Goal: Find contact information: Find contact information

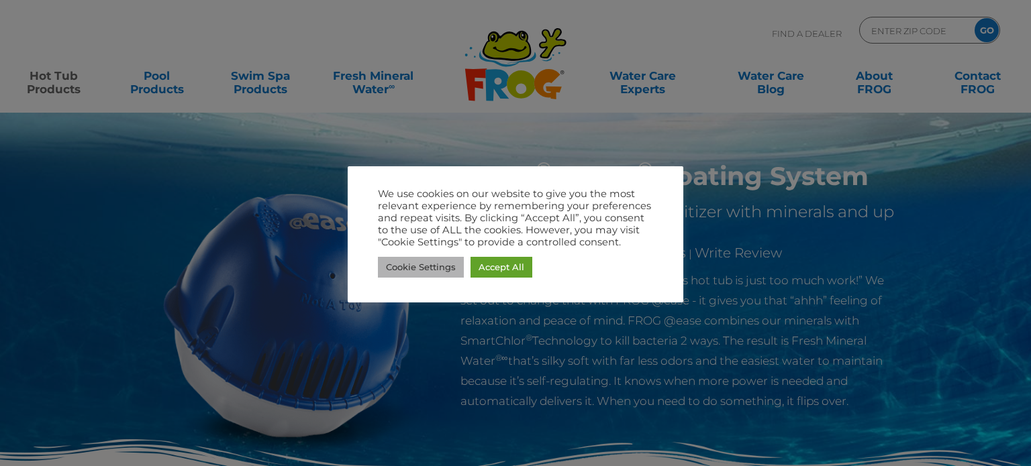
click at [403, 269] on link "Cookie Settings" at bounding box center [421, 267] width 86 height 21
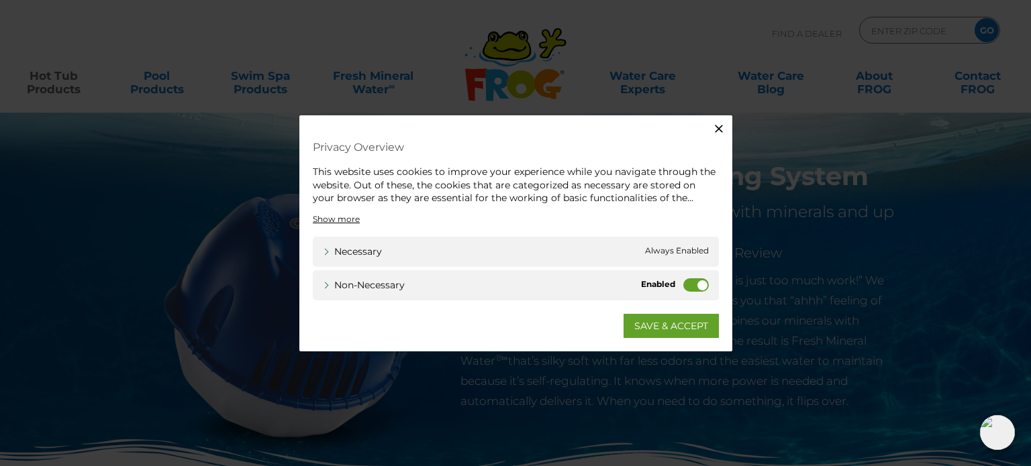
click at [717, 289] on div "Non-necessary Non-necessary" at bounding box center [516, 285] width 406 height 30
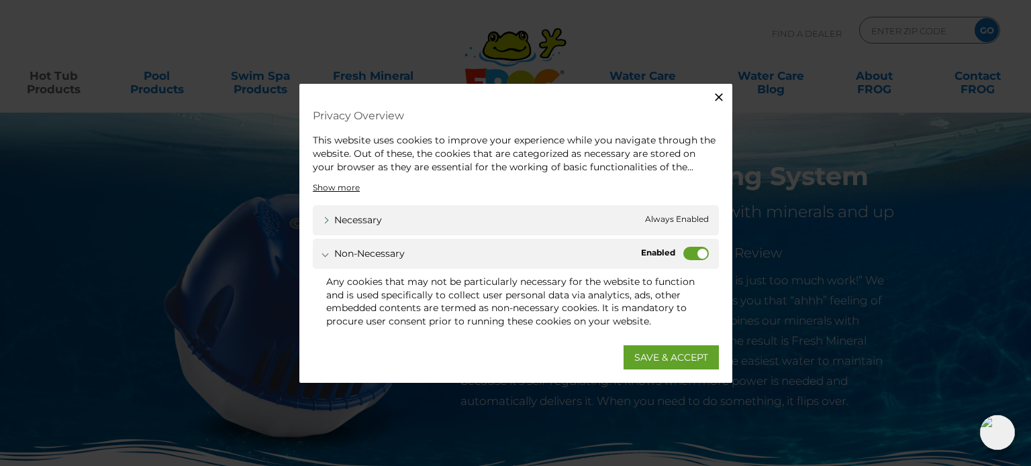
click at [693, 254] on label "Non-necessary" at bounding box center [695, 253] width 25 height 13
click at [0, 0] on input "Non-necessary" at bounding box center [0, 0] width 0 height 0
click at [669, 221] on span "Always Enabled" at bounding box center [677, 220] width 64 height 14
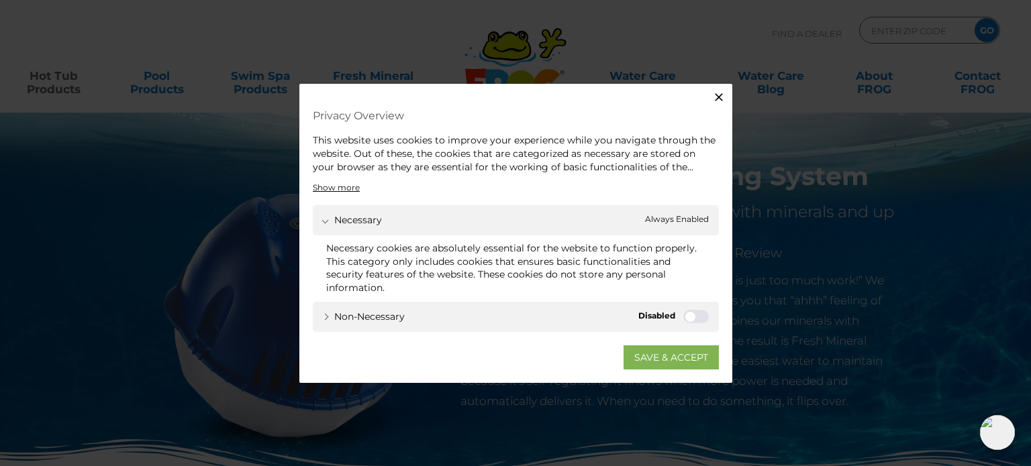
click at [690, 354] on link "SAVE & ACCEPT" at bounding box center [670, 357] width 95 height 24
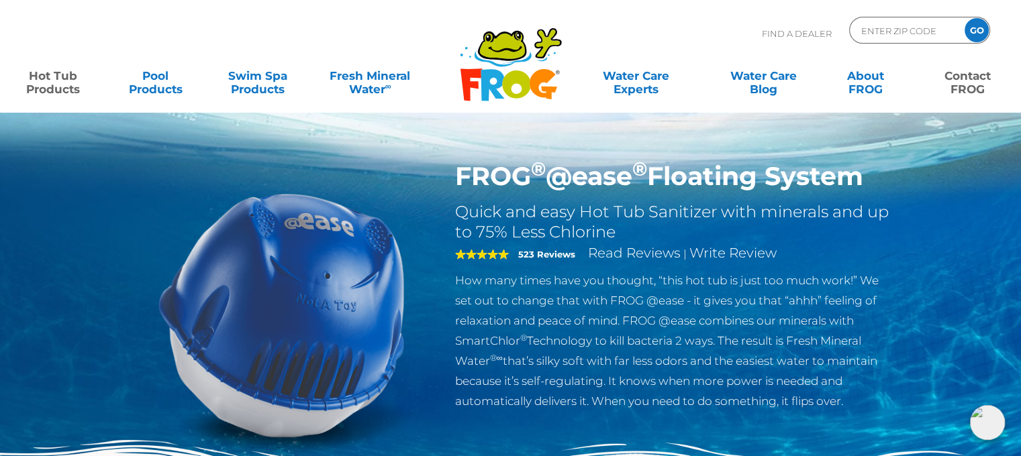
click at [964, 83] on link "Contact FROG" at bounding box center [967, 75] width 79 height 27
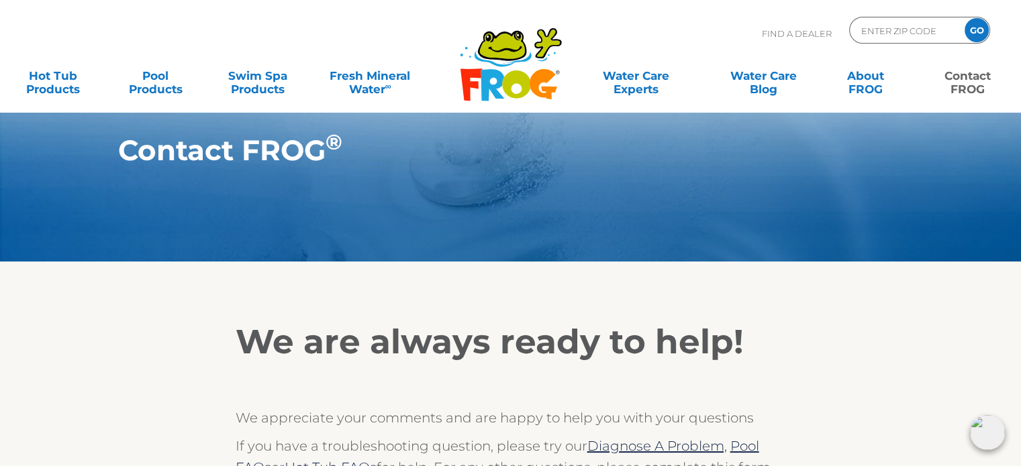
drag, startPoint x: 1030, startPoint y: 80, endPoint x: 1030, endPoint y: -25, distance: 105.4
click at [1020, 0] on html ".st130{clip-path:url(#SVGID_2_);fill-rule:evenodd;clip-rule:evenodd;fill:#C3CC0…" at bounding box center [510, 233] width 1021 height 466
click at [899, 32] on input "Zip Code Form" at bounding box center [905, 30] width 91 height 19
type input "57078"
click at [968, 29] on input "GO" at bounding box center [976, 30] width 24 height 24
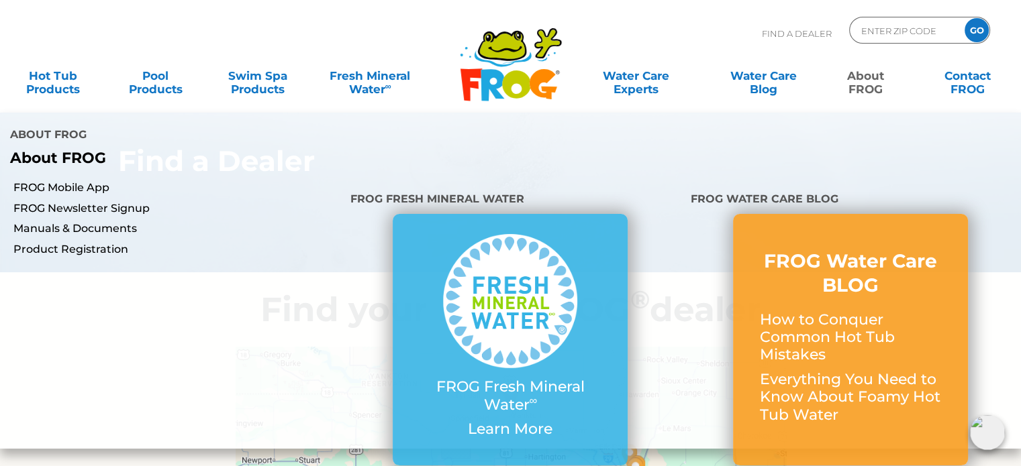
click at [866, 77] on link "About FROG" at bounding box center [864, 75] width 79 height 27
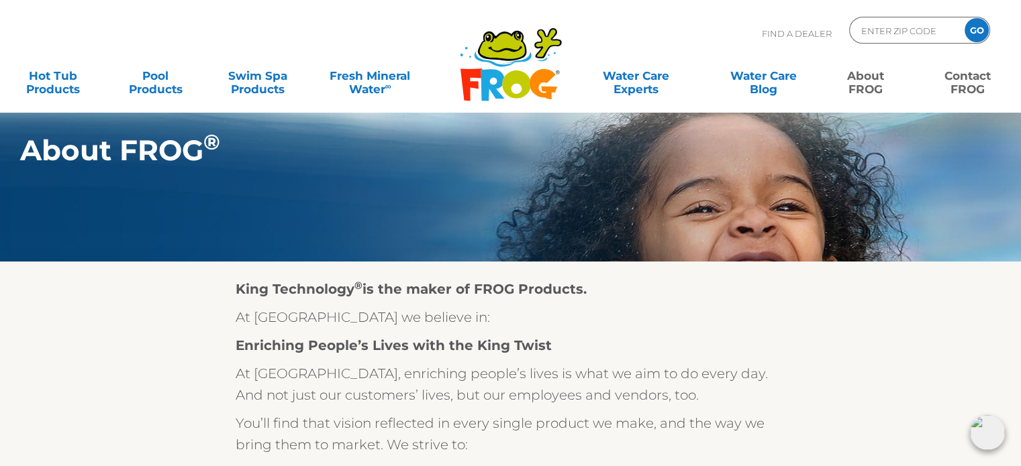
click at [982, 78] on link "Contact FROG" at bounding box center [967, 75] width 79 height 27
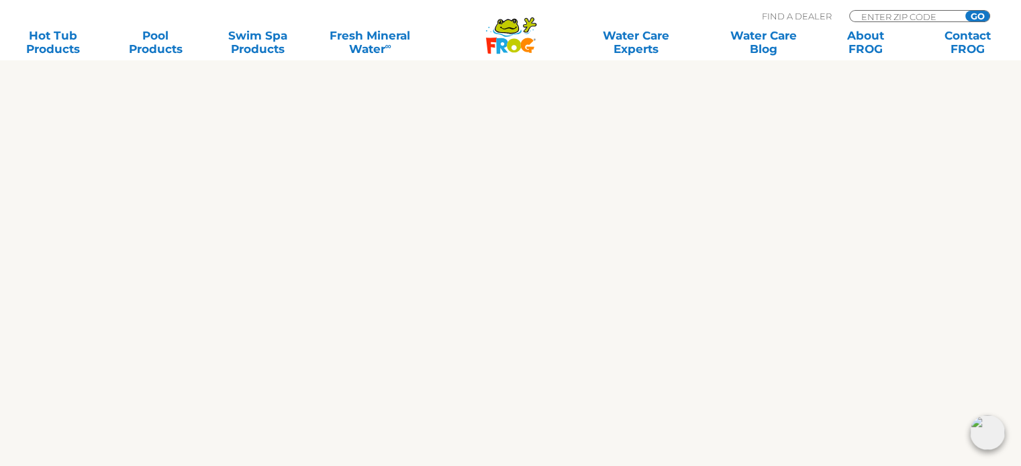
scroll to position [800, 0]
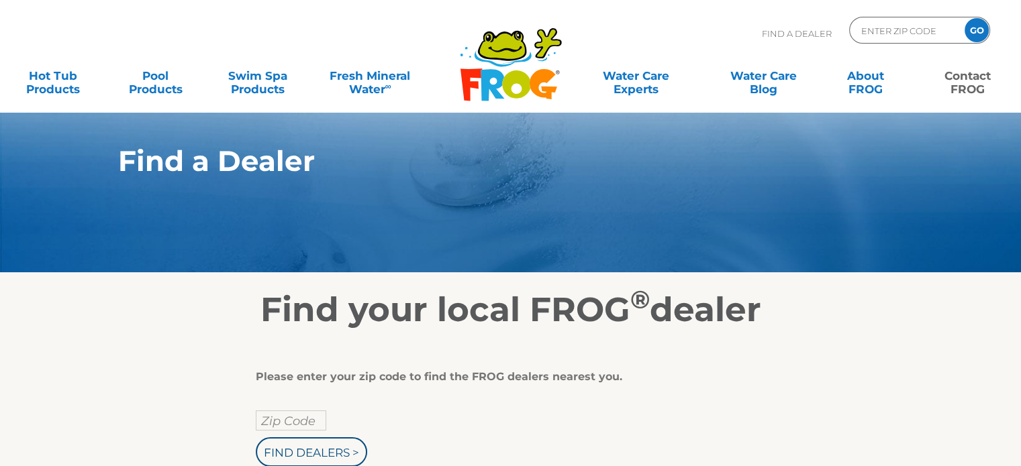
click at [974, 74] on link "Contact FROG" at bounding box center [967, 75] width 79 height 27
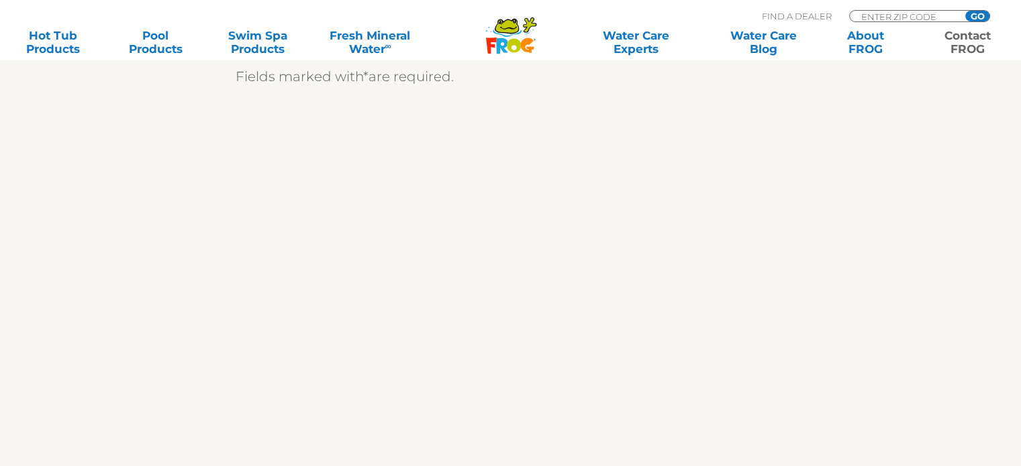
drag, startPoint x: 1030, startPoint y: 88, endPoint x: 1030, endPoint y: 202, distance: 114.1
